Goal: Download file/media

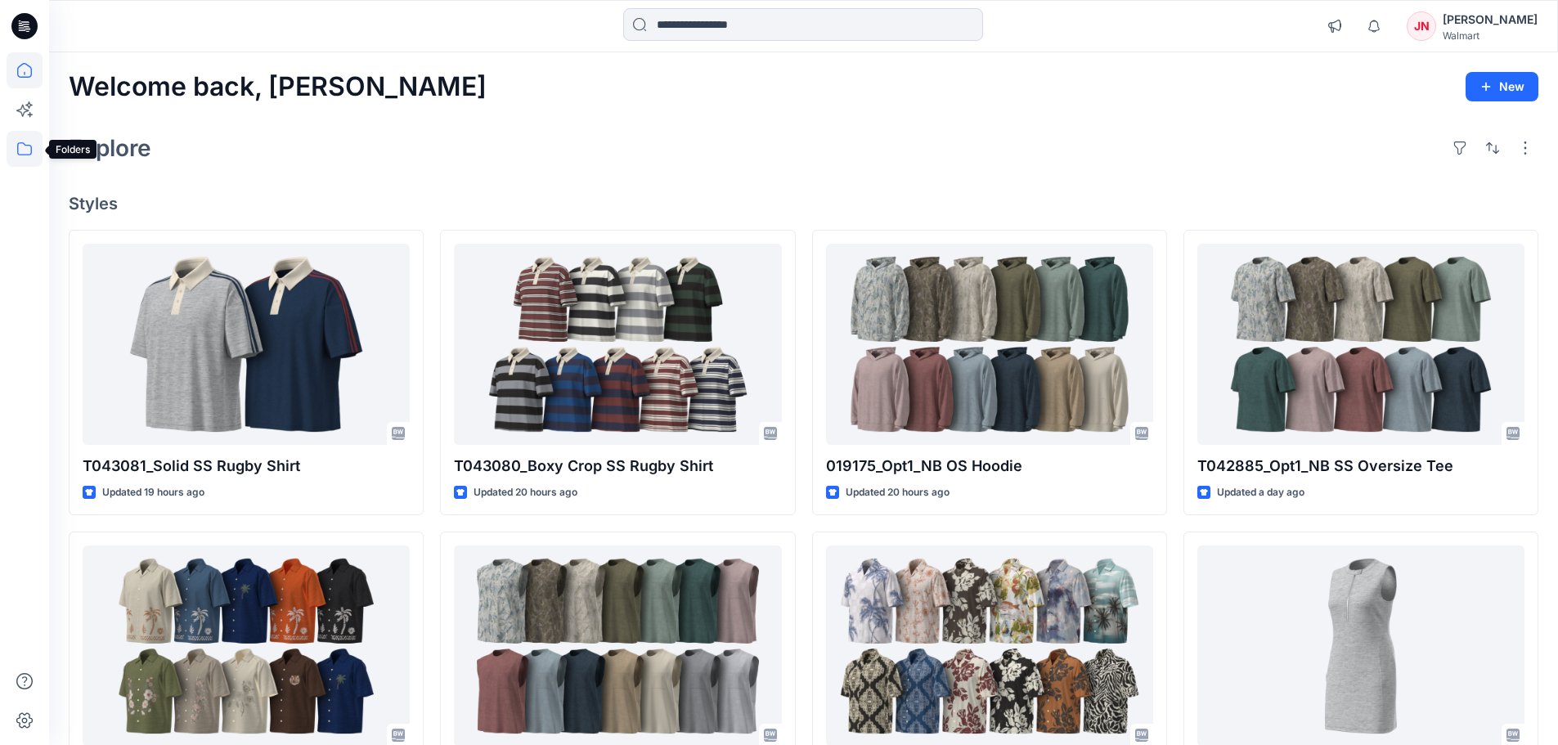
click at [10, 159] on icon at bounding box center [25, 149] width 36 height 36
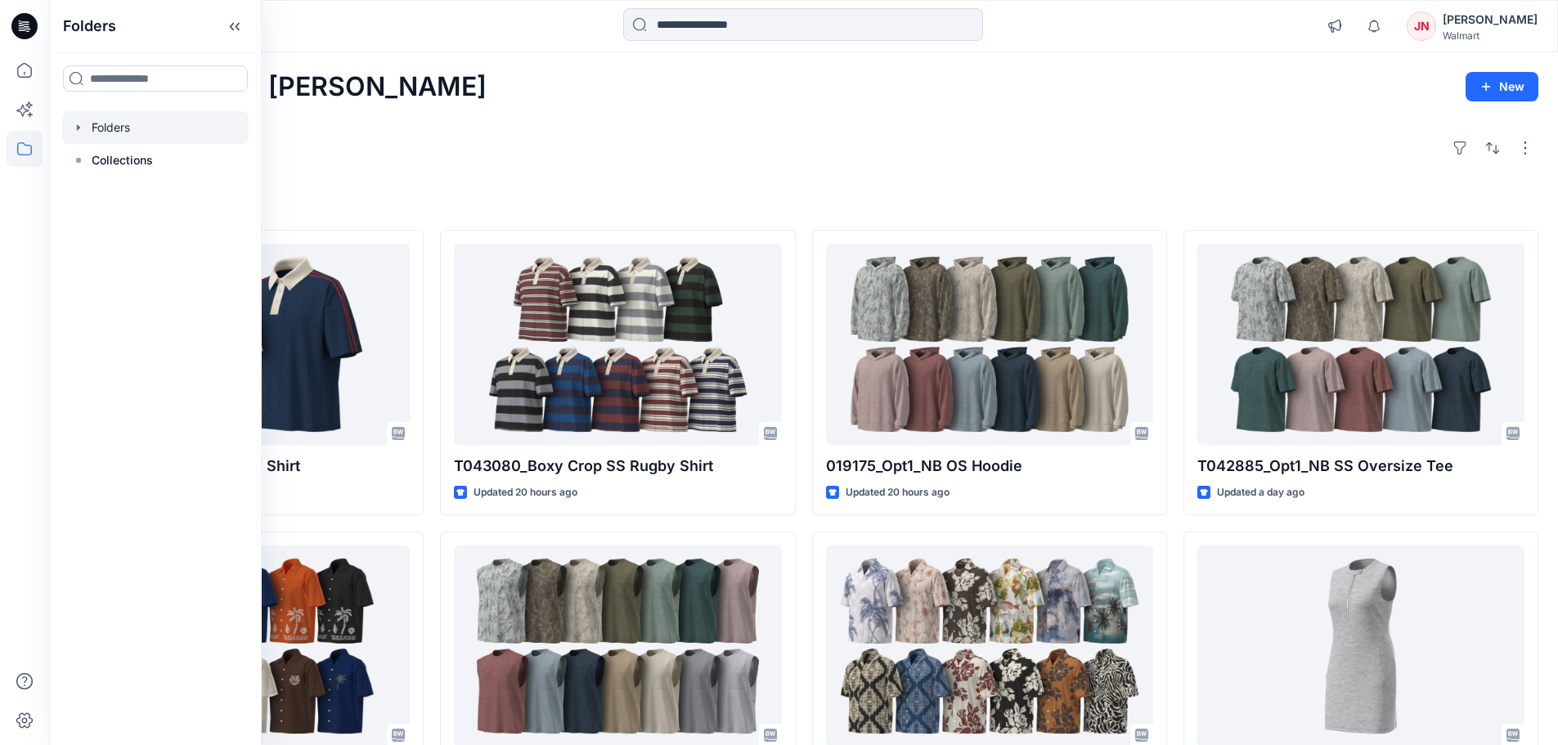
click at [126, 128] on div at bounding box center [155, 127] width 186 height 33
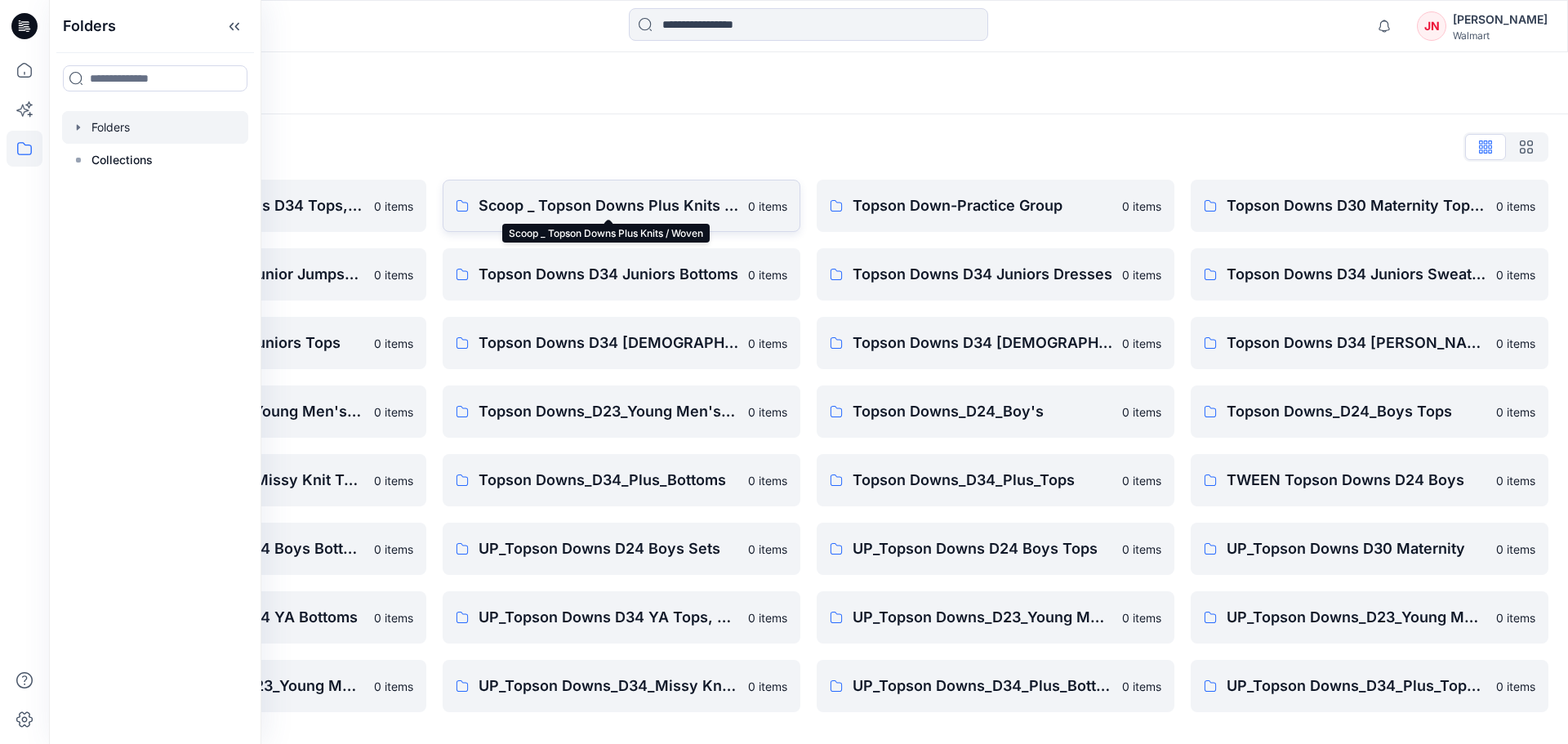
click at [536, 204] on p "Scoop _ Topson Downs Plus Knits / Woven" at bounding box center [608, 206] width 260 height 23
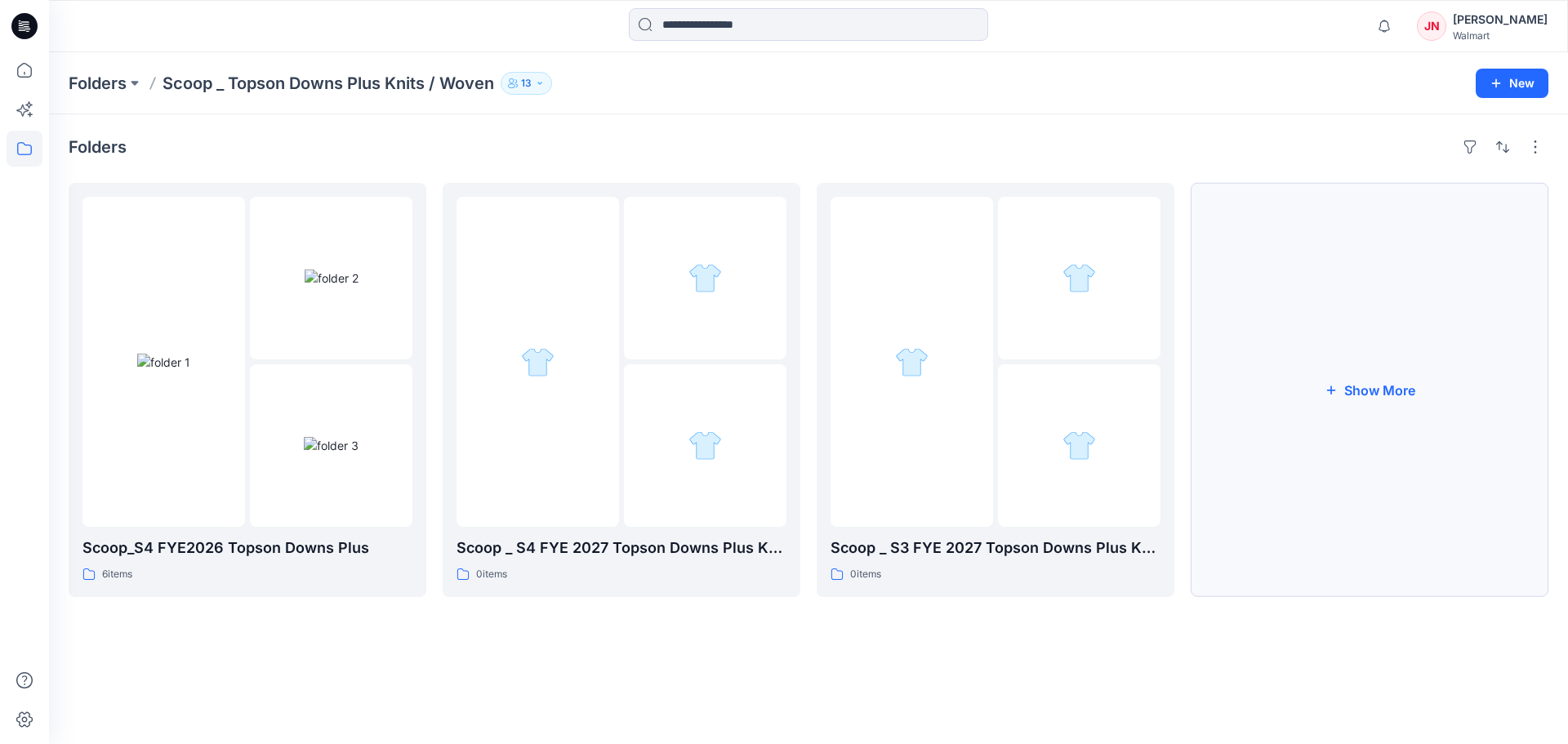
click at [1289, 504] on button "Show More" at bounding box center [1370, 389] width 358 height 414
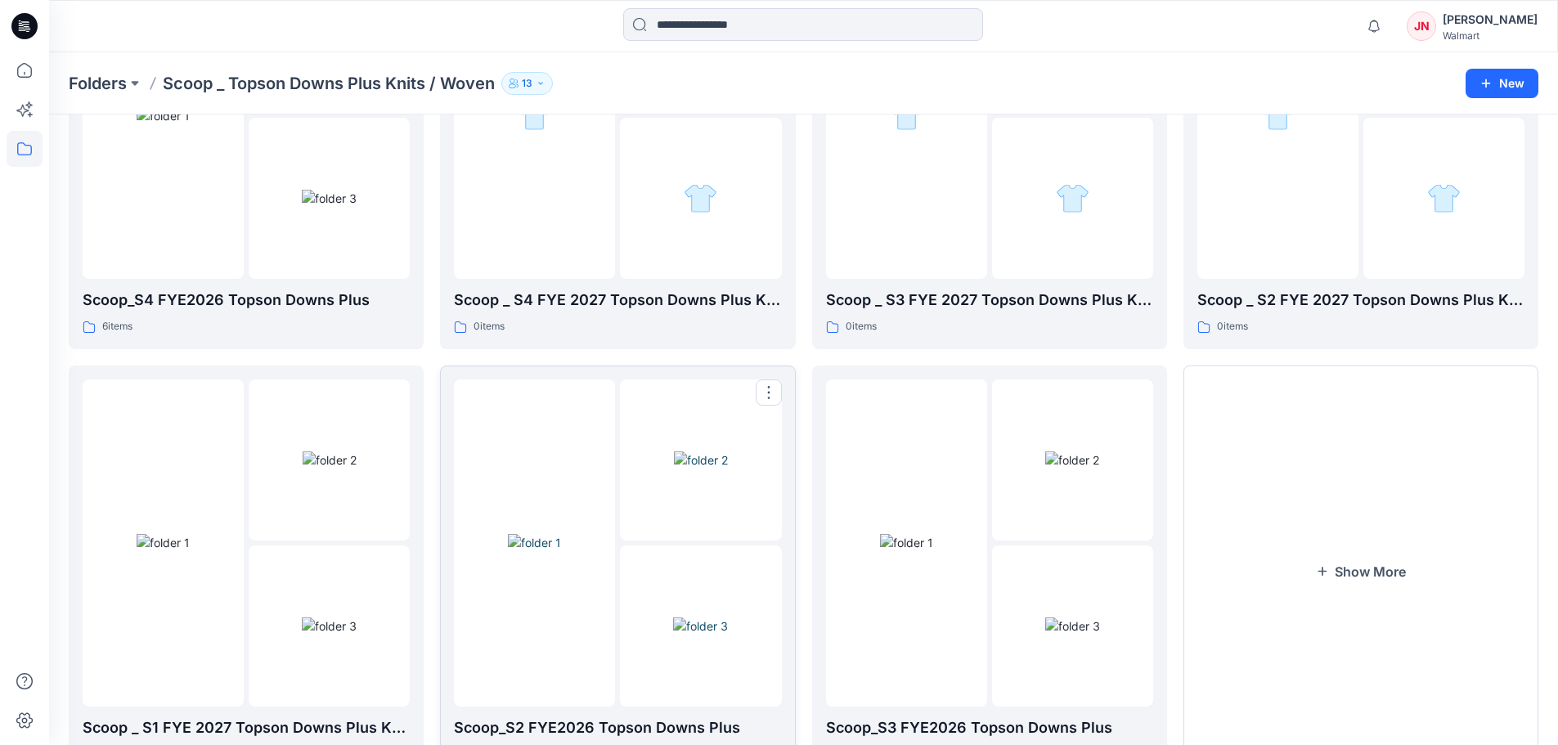
scroll to position [323, 0]
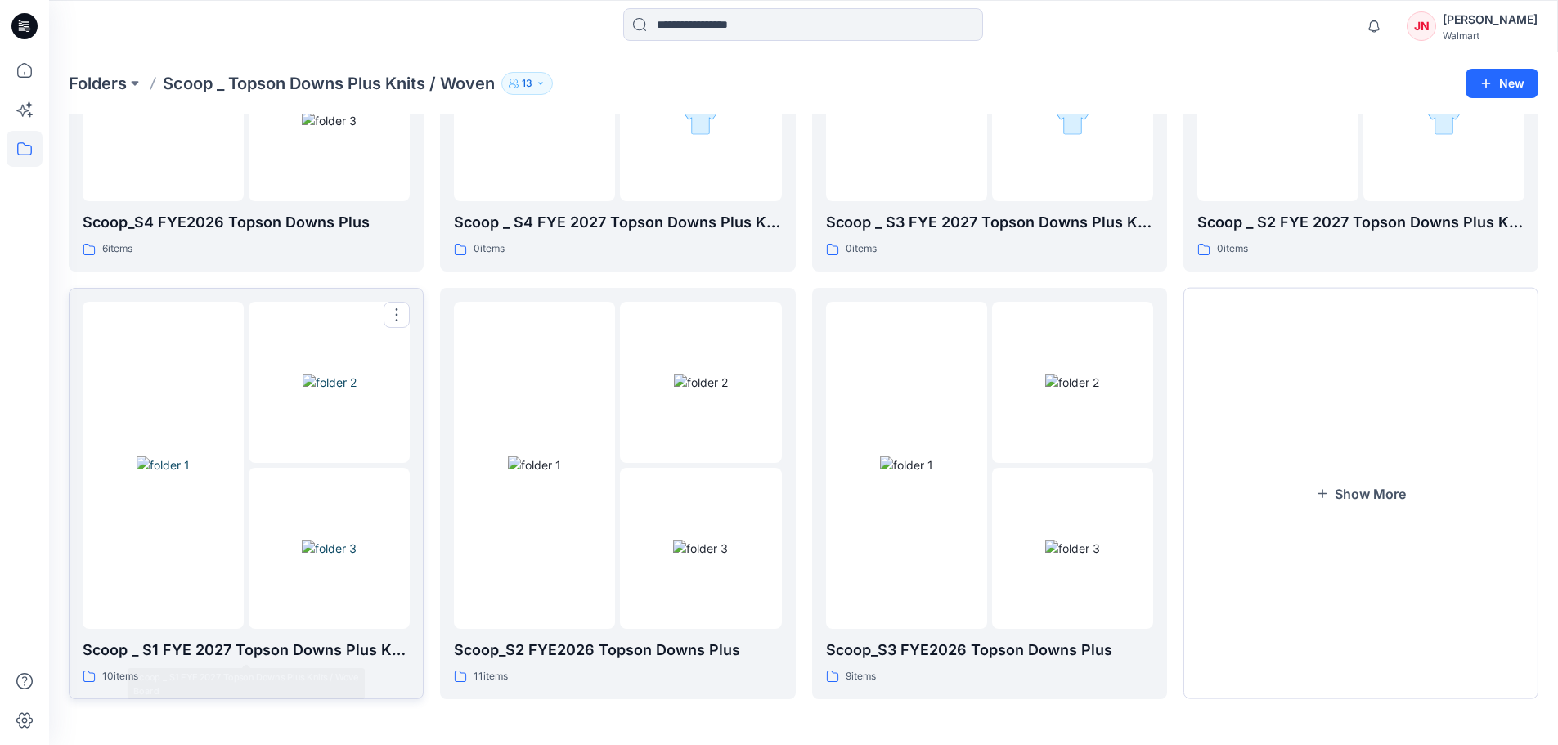
click at [241, 604] on div at bounding box center [163, 465] width 161 height 327
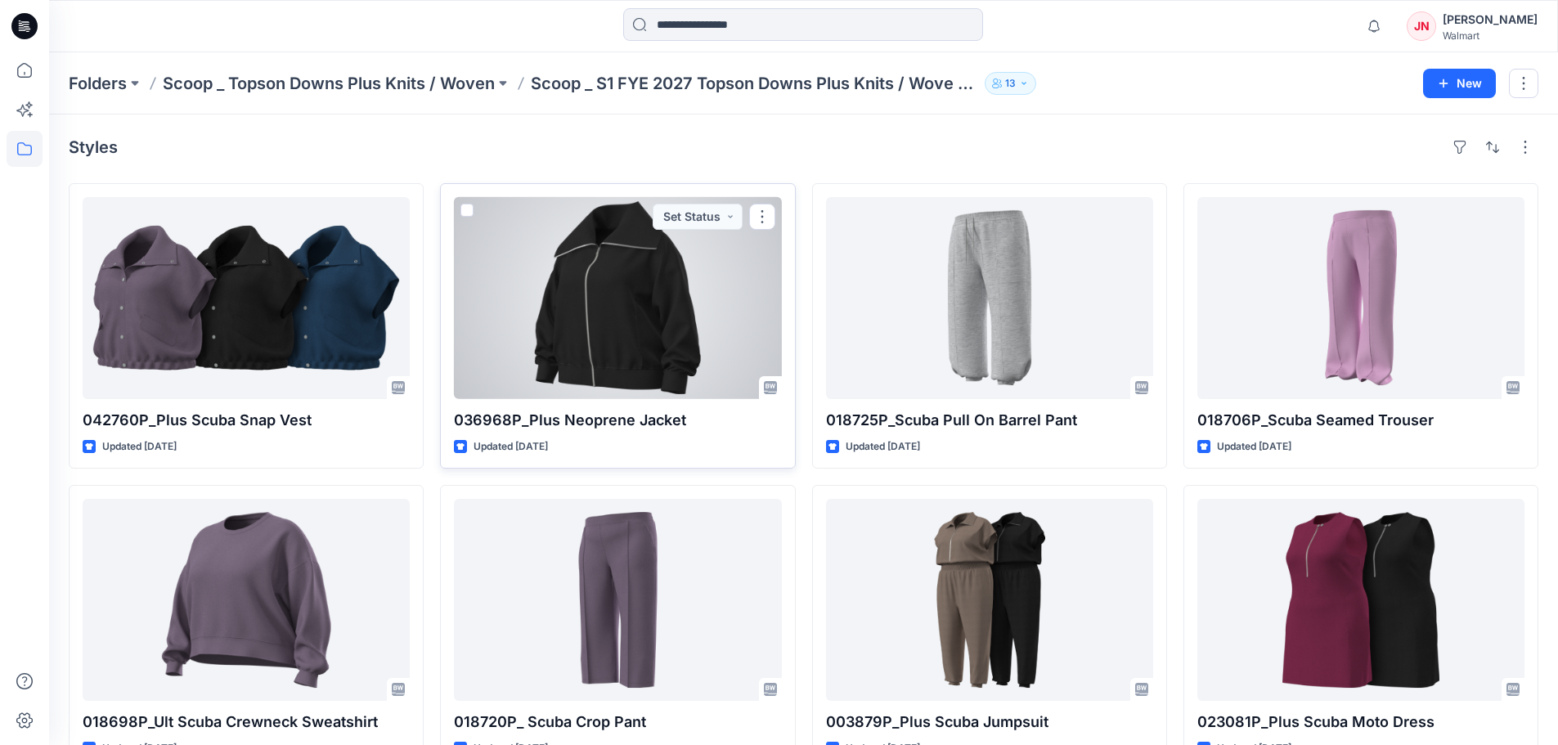
click at [600, 378] on div at bounding box center [617, 298] width 327 height 202
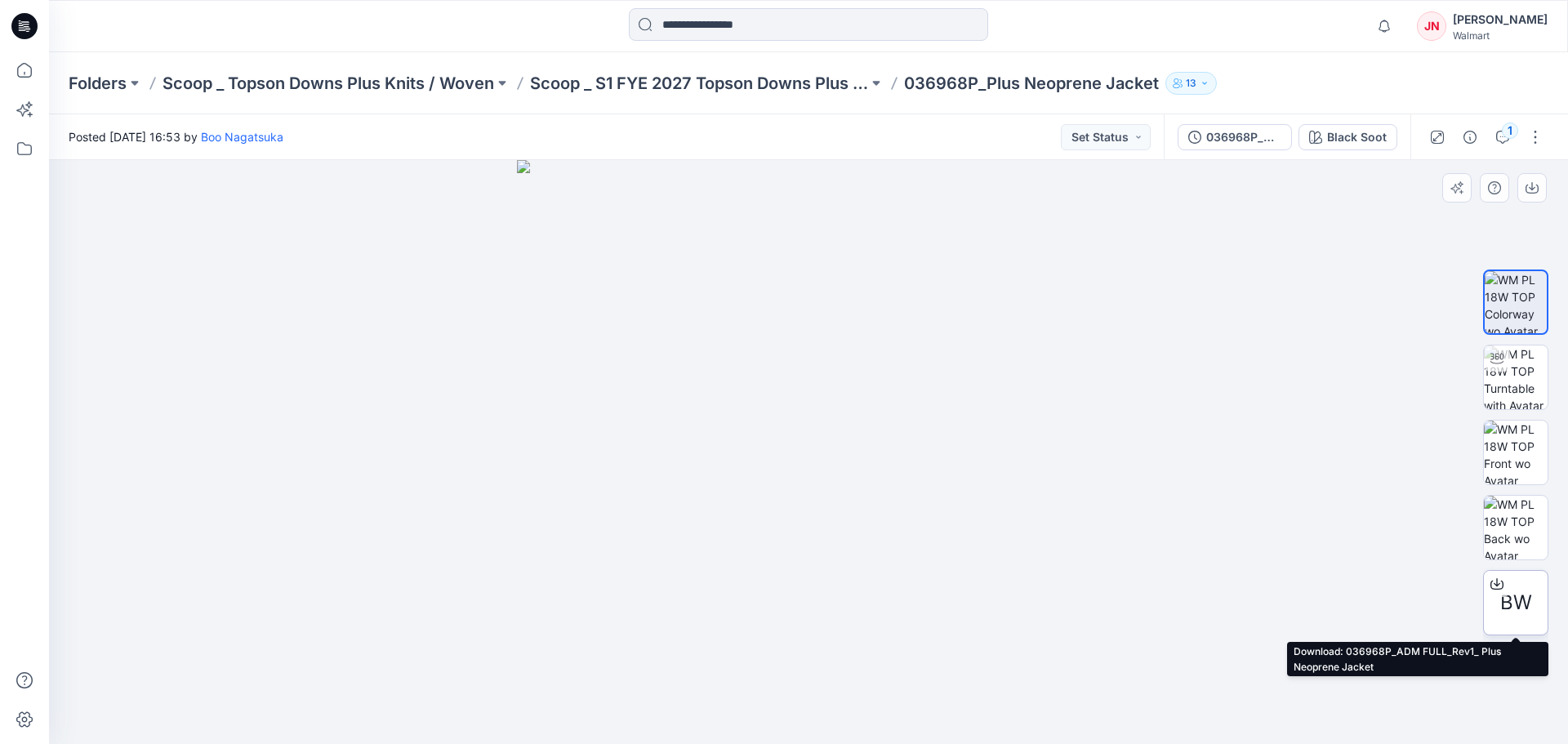
click at [1498, 581] on icon at bounding box center [1497, 583] width 13 height 13
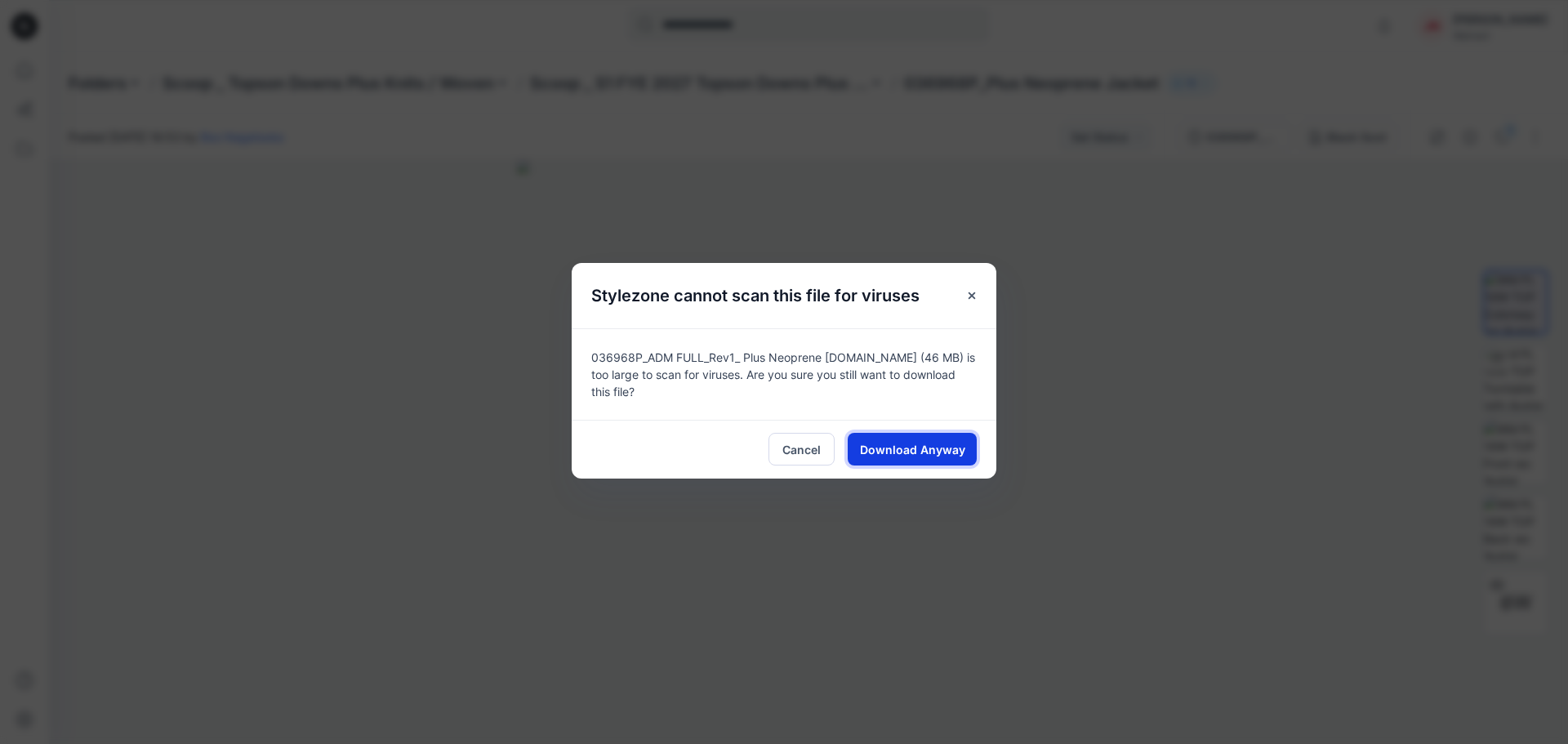
click at [876, 448] on span "Download Anyway" at bounding box center [913, 449] width 106 height 17
